Goal: Find specific page/section: Find specific page/section

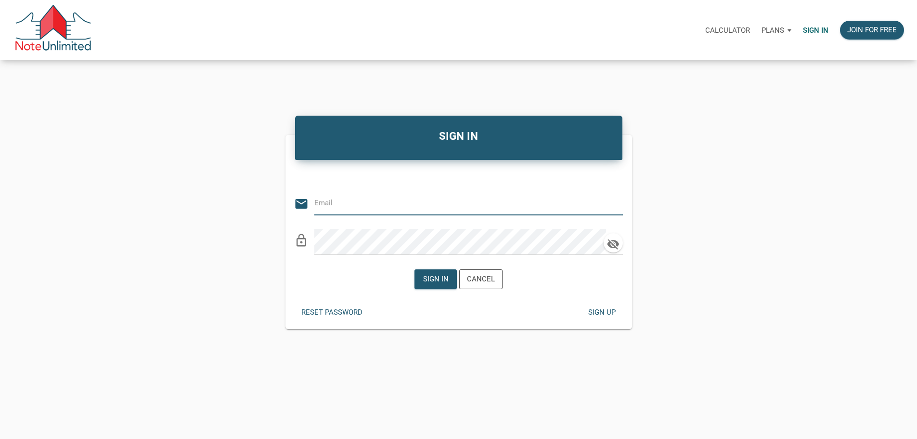
click at [357, 211] on input "email" at bounding box center [461, 203] width 294 height 22
type input "[PERSON_NAME][EMAIL_ADDRESS][DOMAIN_NAME]"
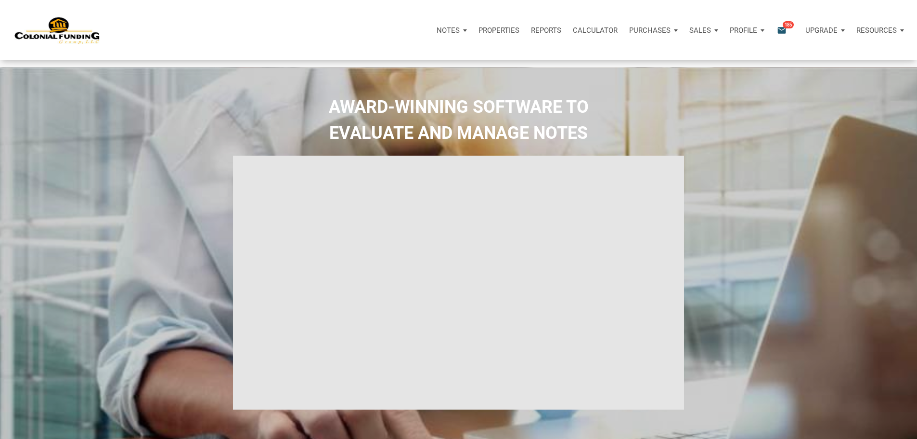
type input "Introduction to new features"
select select
click at [617, 32] on div "Purchases 5" at bounding box center [650, 30] width 66 height 29
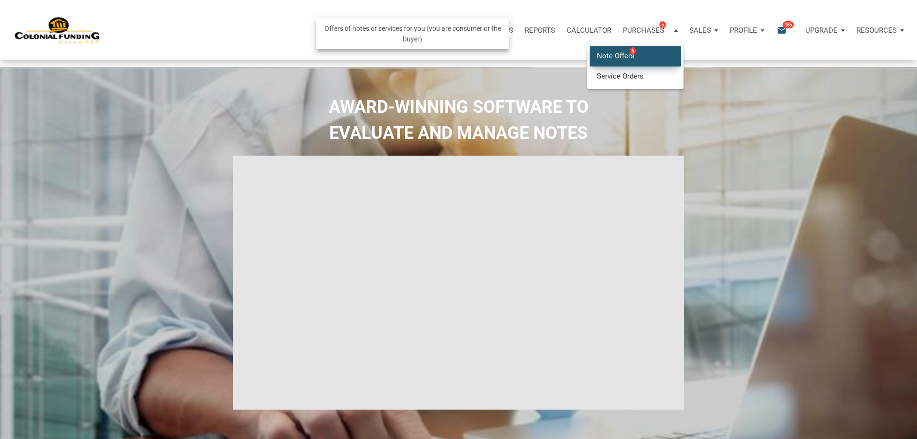
click at [590, 61] on link "Note Offers 5" at bounding box center [635, 56] width 91 height 20
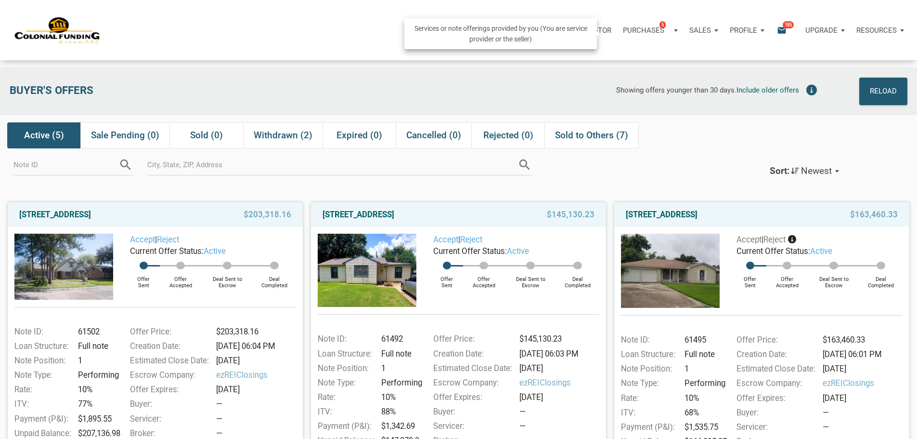
click at [684, 33] on div "Sales" at bounding box center [704, 30] width 40 height 29
click at [724, 45] on link "Profile Settings Logout" at bounding box center [747, 30] width 46 height 29
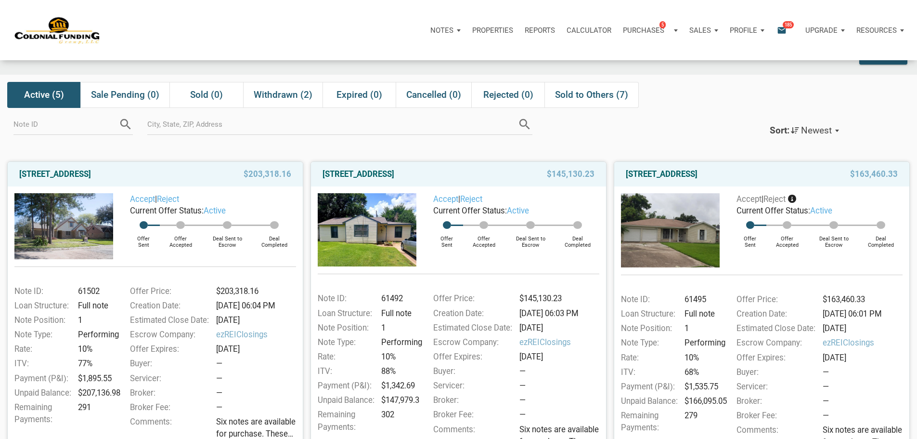
scroll to position [96, 0]
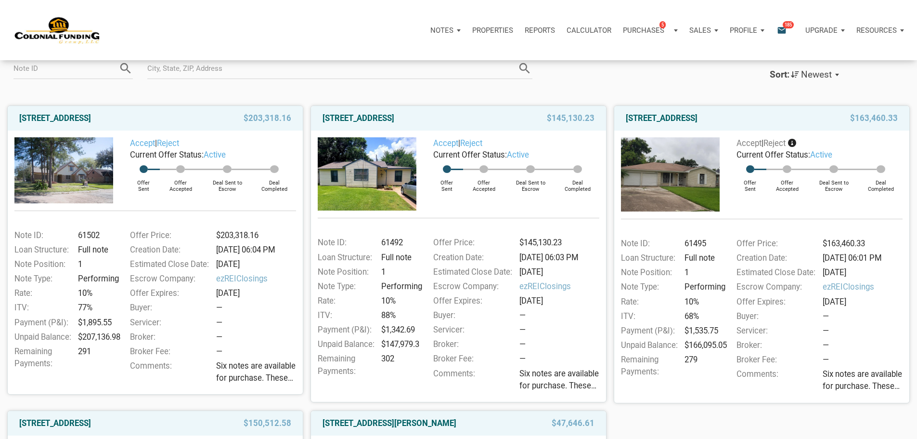
click at [59, 193] on img at bounding box center [63, 169] width 99 height 65
